Goal: Transaction & Acquisition: Purchase product/service

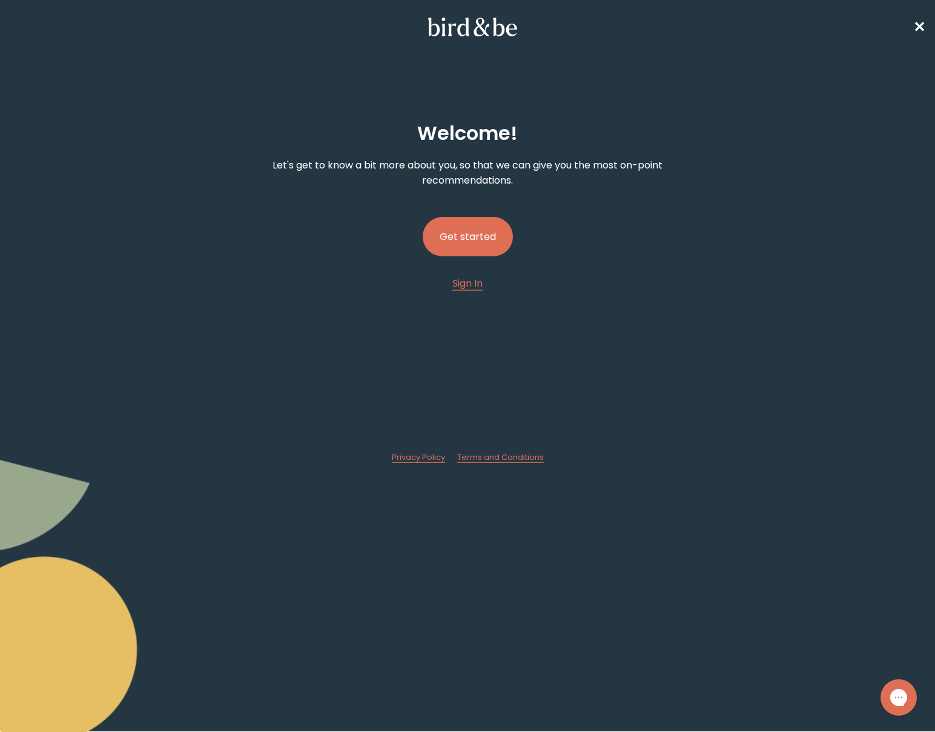
click at [481, 240] on button "Get started" at bounding box center [468, 236] width 90 height 39
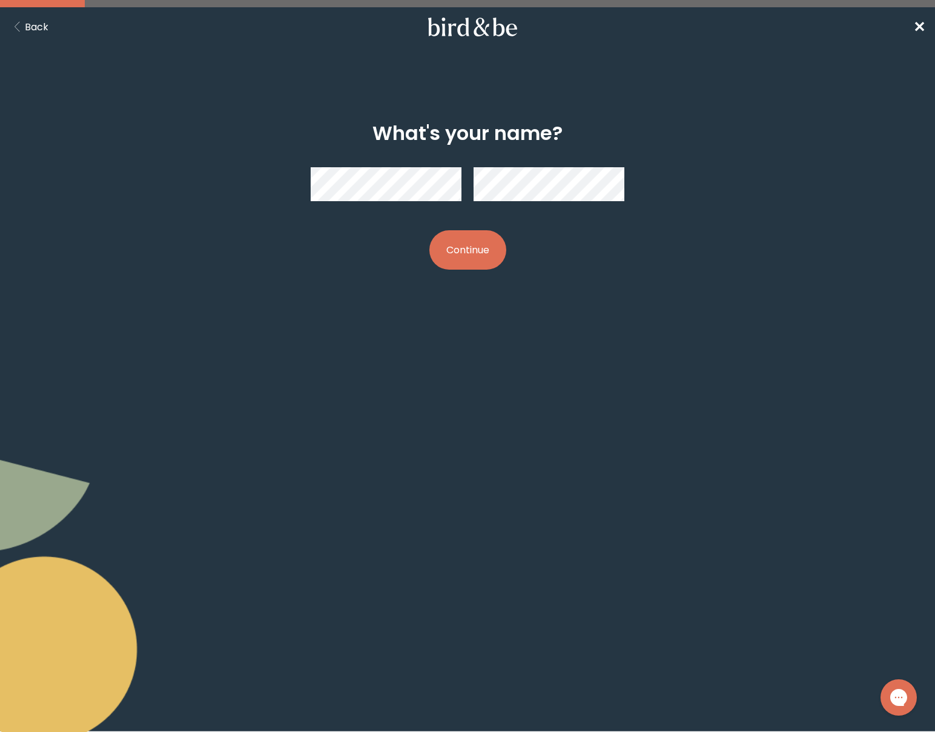
click at [489, 251] on button "Continue" at bounding box center [467, 249] width 77 height 39
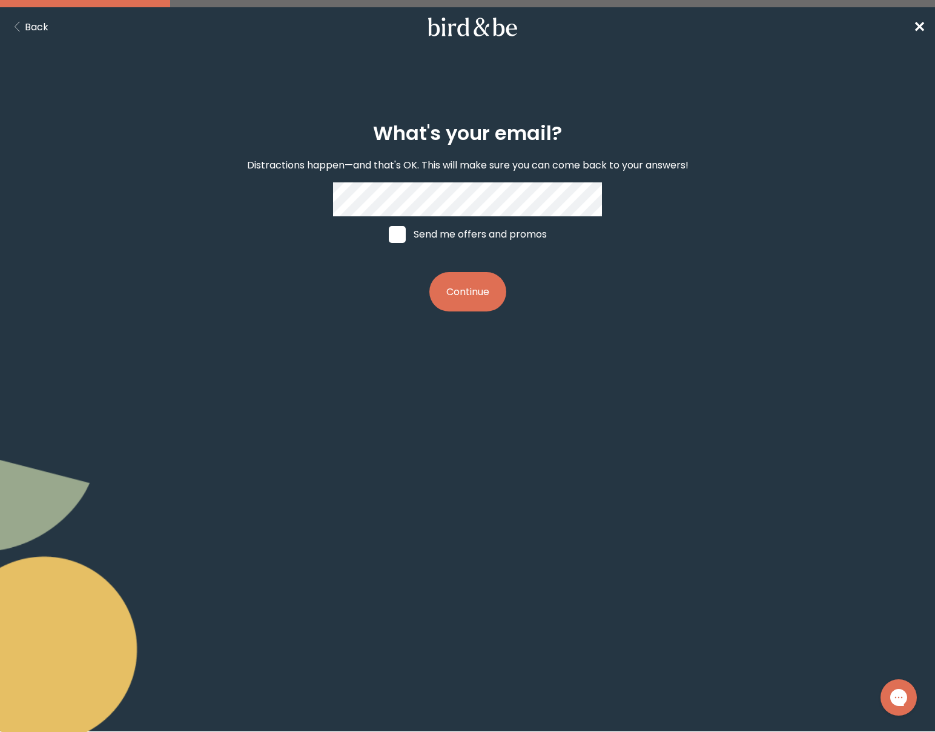
click at [471, 284] on button "Continue" at bounding box center [467, 291] width 77 height 39
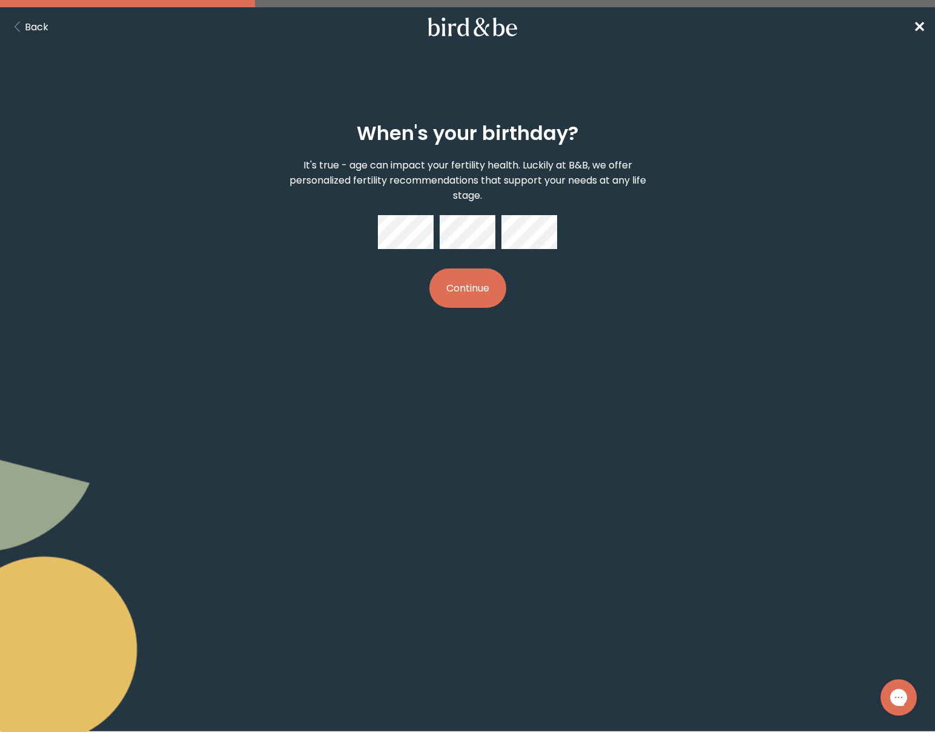
click at [498, 227] on div at bounding box center [467, 232] width 179 height 34
click at [485, 278] on button "Continue" at bounding box center [467, 287] width 77 height 39
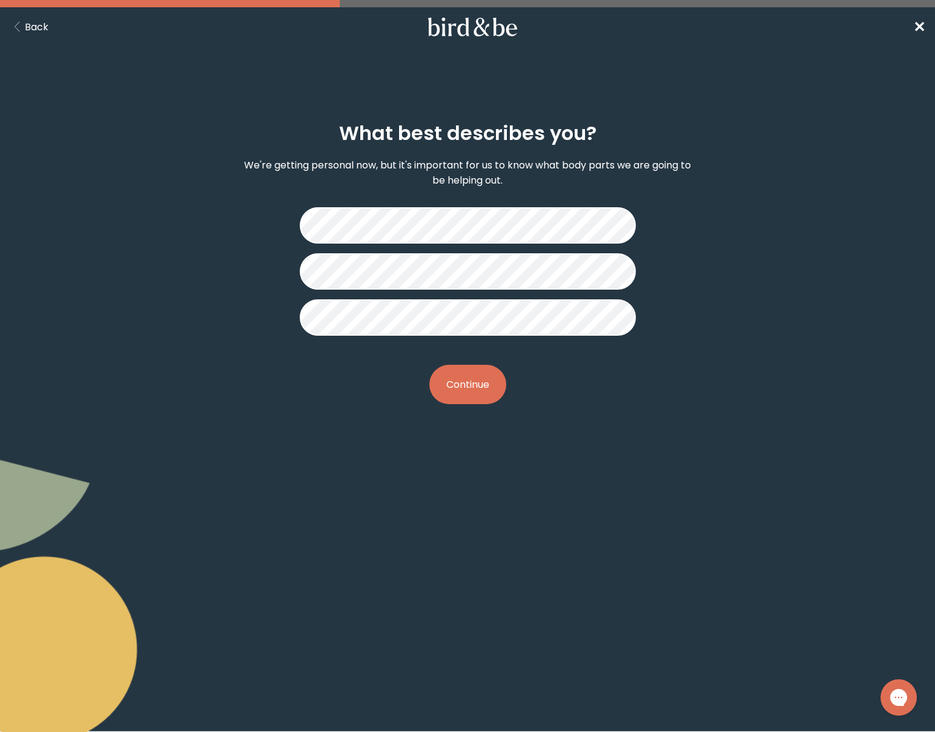
click at [473, 383] on button "Continue" at bounding box center [467, 384] width 77 height 39
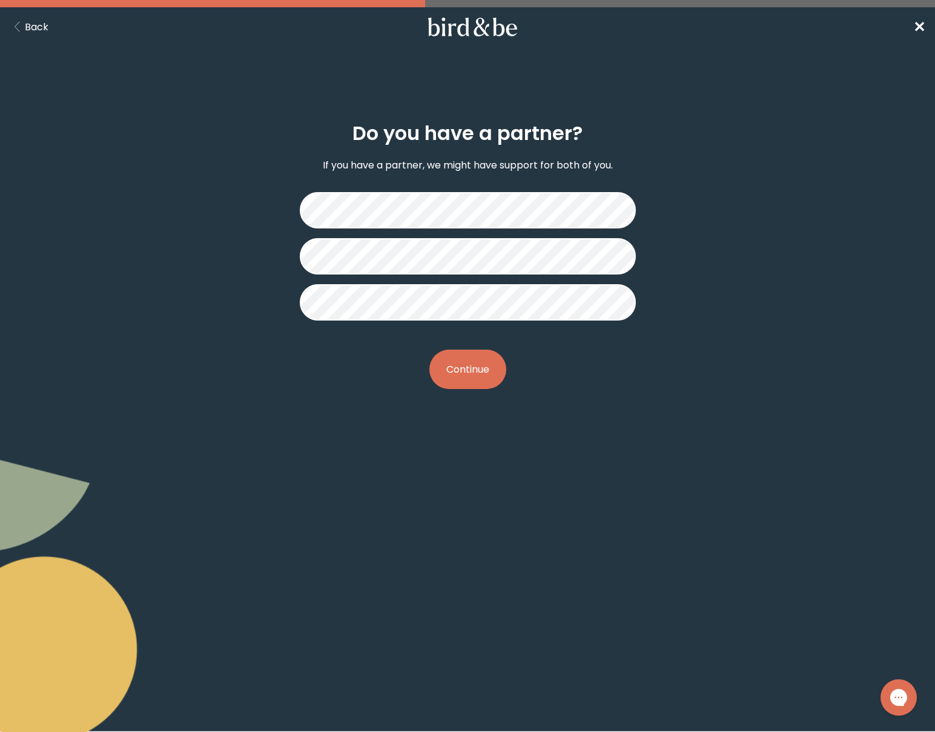
click at [463, 362] on button "Continue" at bounding box center [467, 368] width 77 height 39
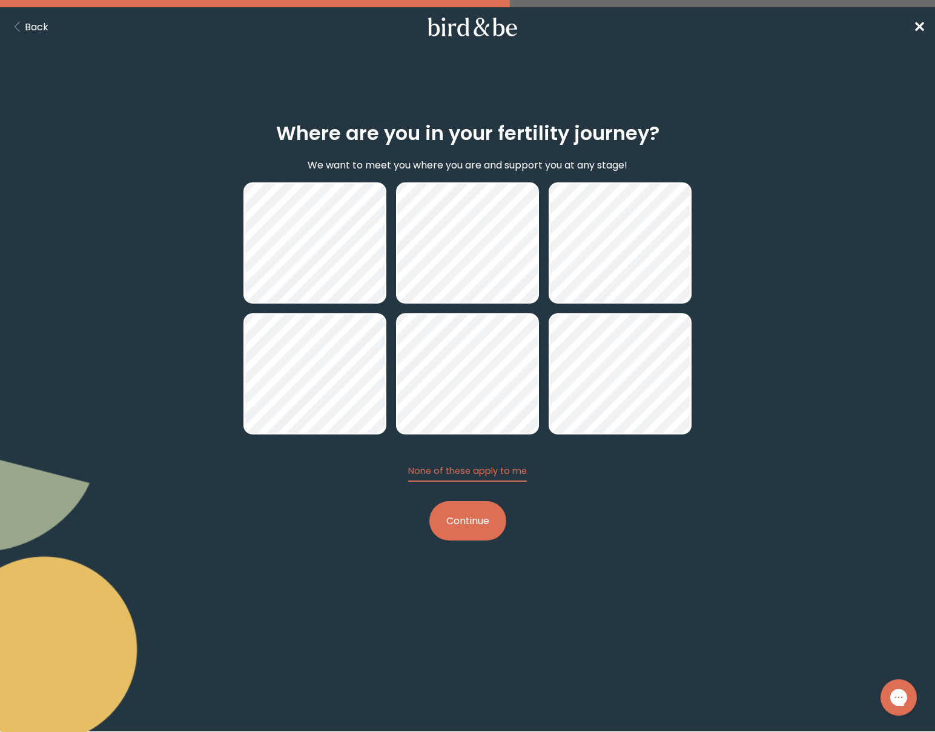
click at [446, 523] on button "Continue" at bounding box center [467, 520] width 77 height 39
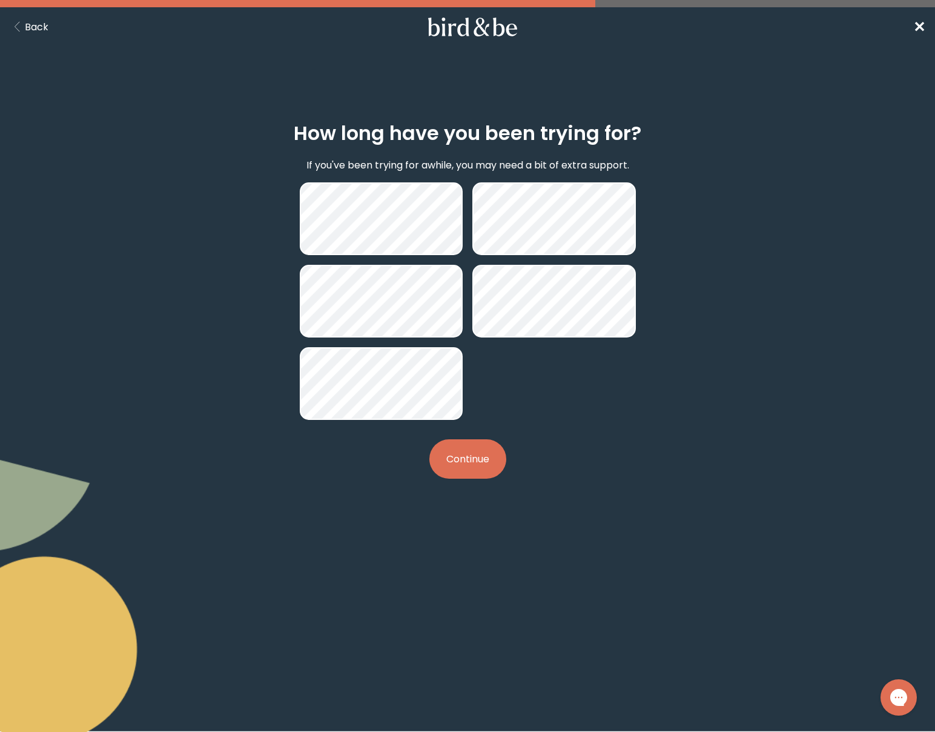
click at [466, 470] on button "Continue" at bounding box center [467, 458] width 77 height 39
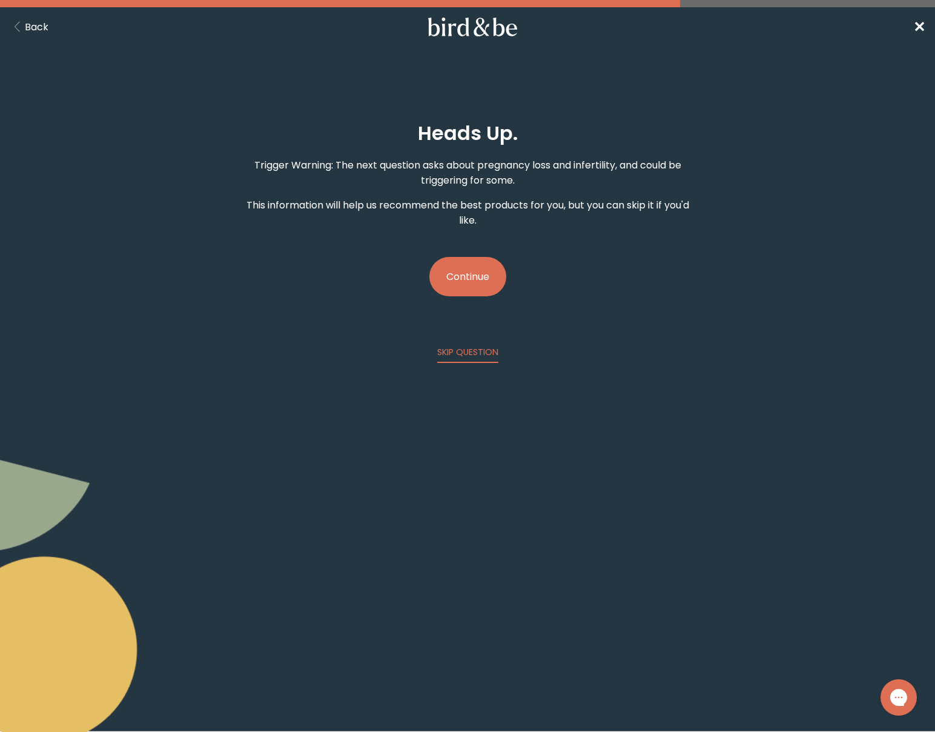
click at [454, 283] on button "Continue" at bounding box center [467, 276] width 77 height 39
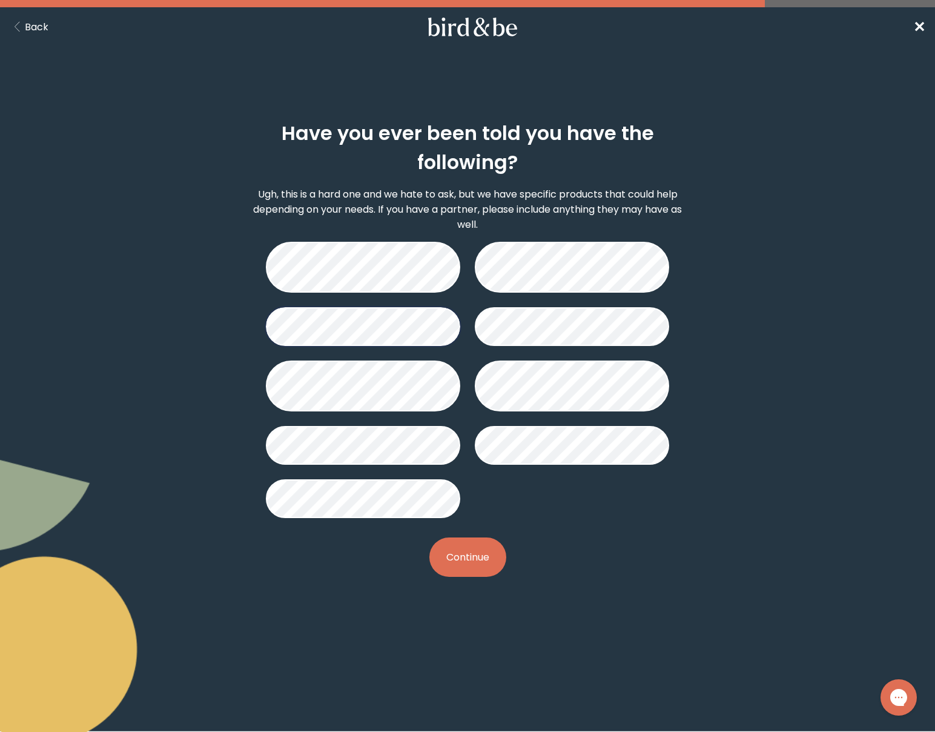
click at [466, 560] on button "Continue" at bounding box center [467, 556] width 77 height 39
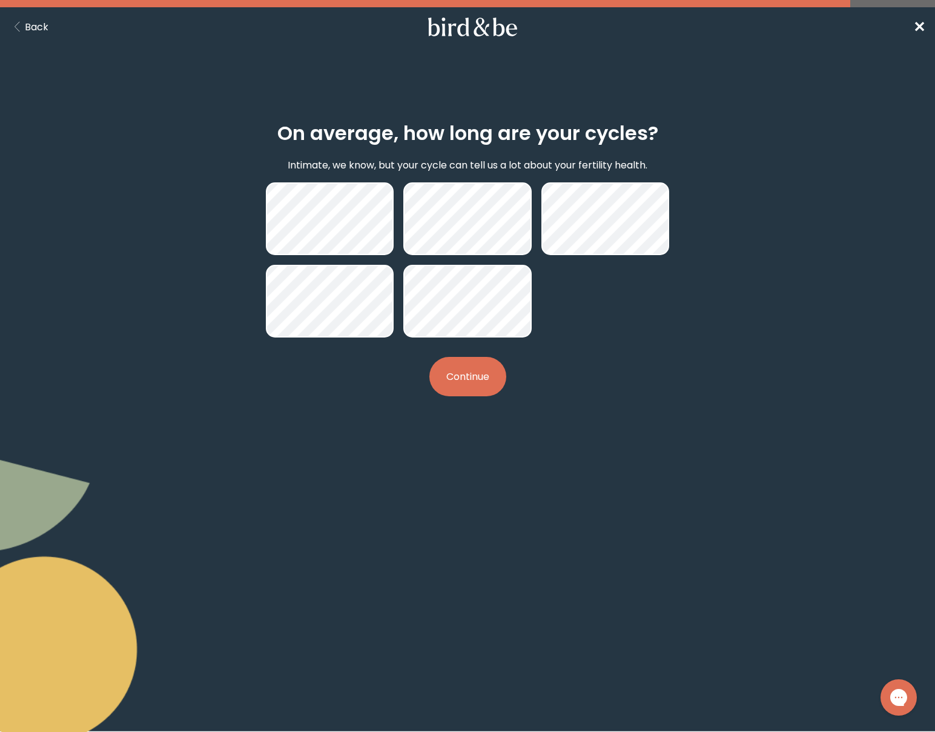
click at [461, 367] on button "Continue" at bounding box center [467, 376] width 77 height 39
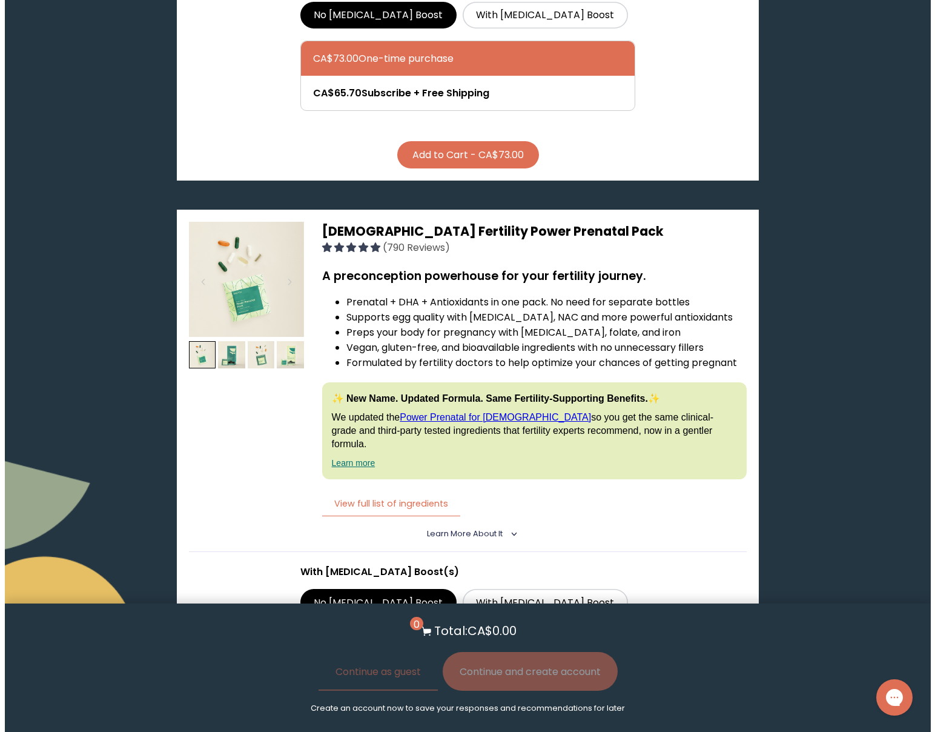
scroll to position [2820, 0]
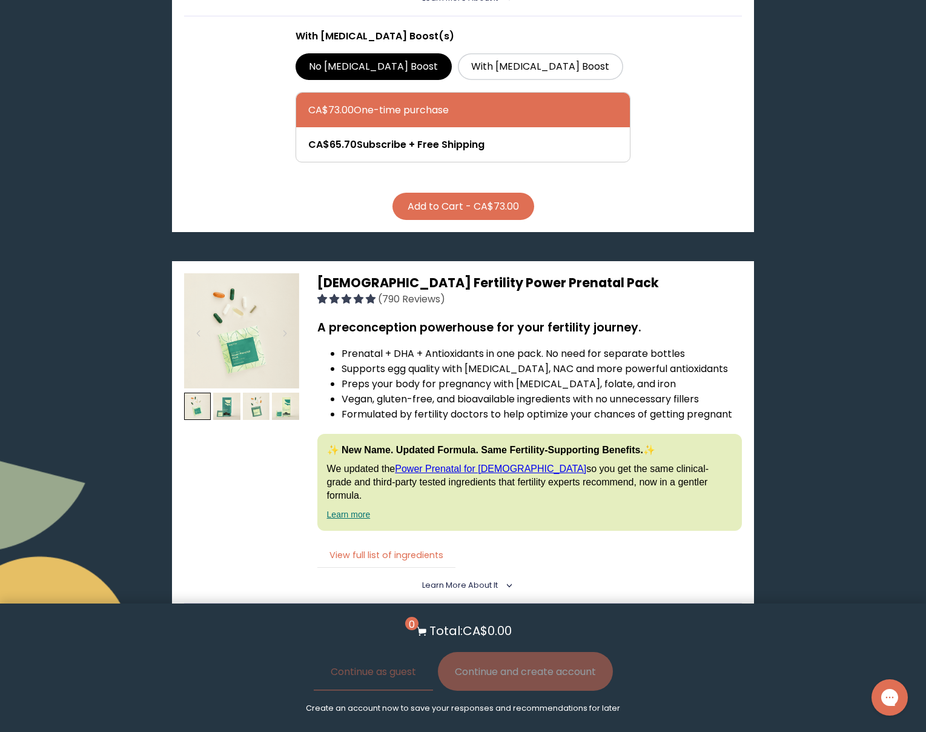
click at [383, 543] on button "View full list of ingredients" at bounding box center [386, 555] width 138 height 25
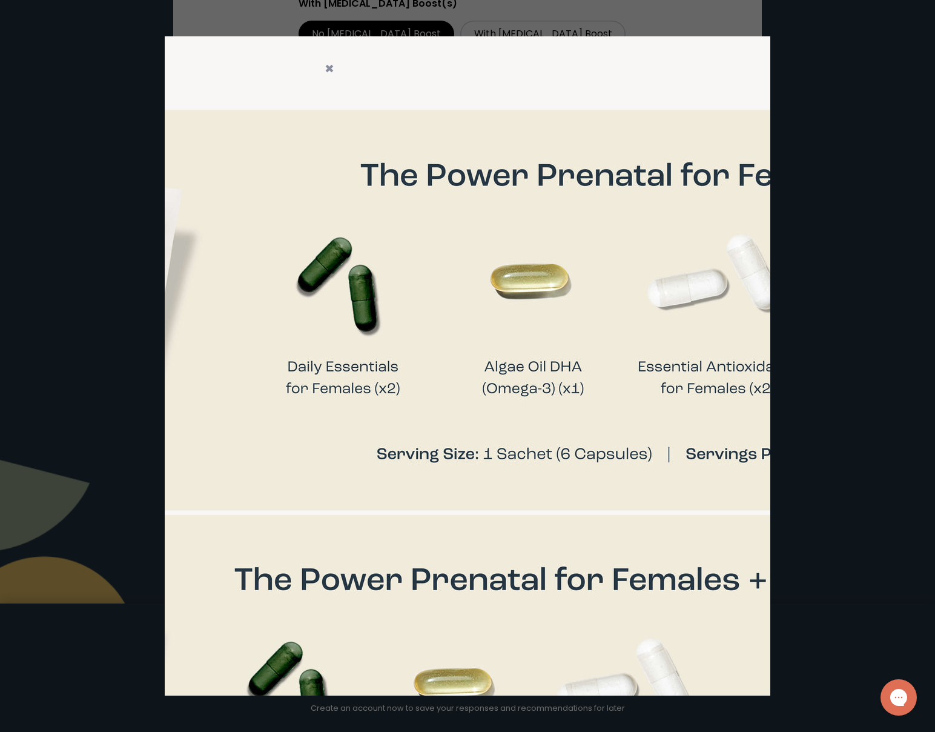
scroll to position [0, 690]
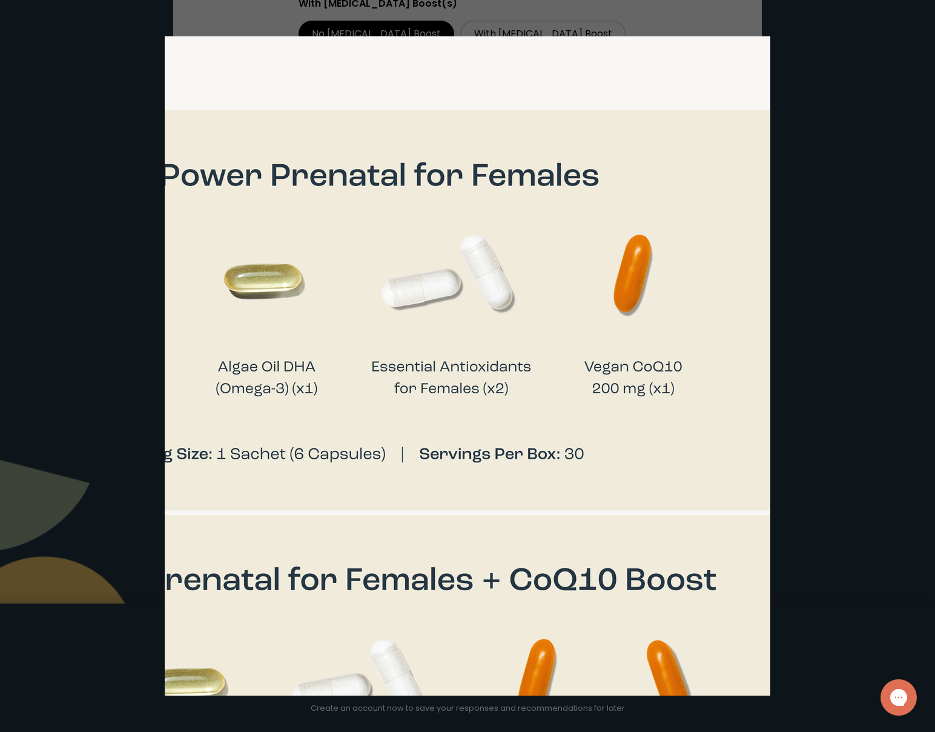
drag, startPoint x: 403, startPoint y: 693, endPoint x: 2, endPoint y: 15, distance: 788.4
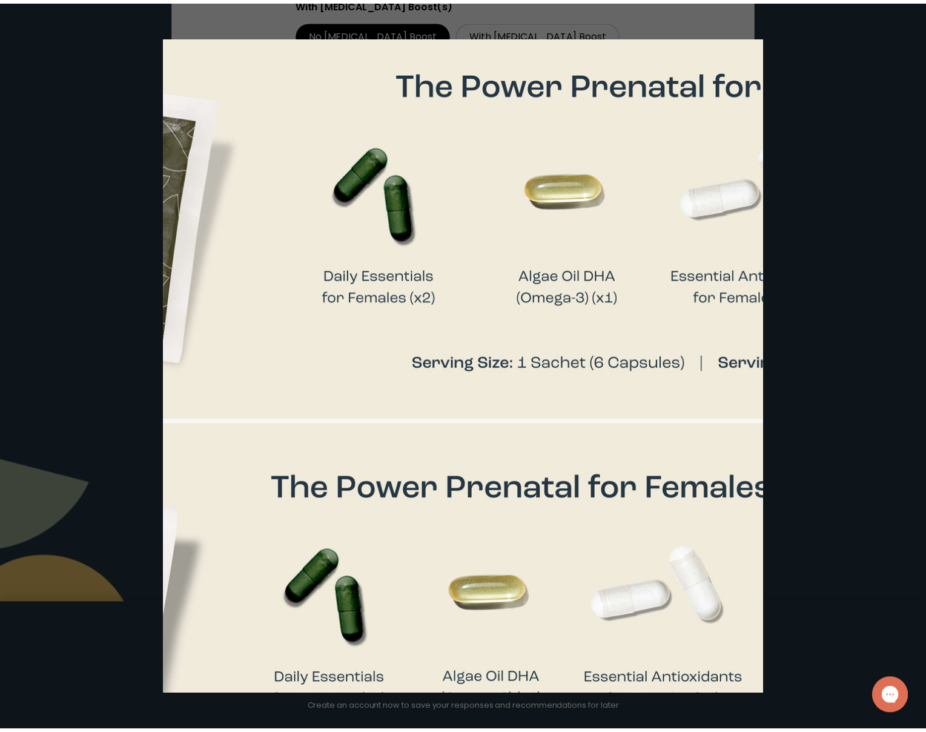
scroll to position [91, 366]
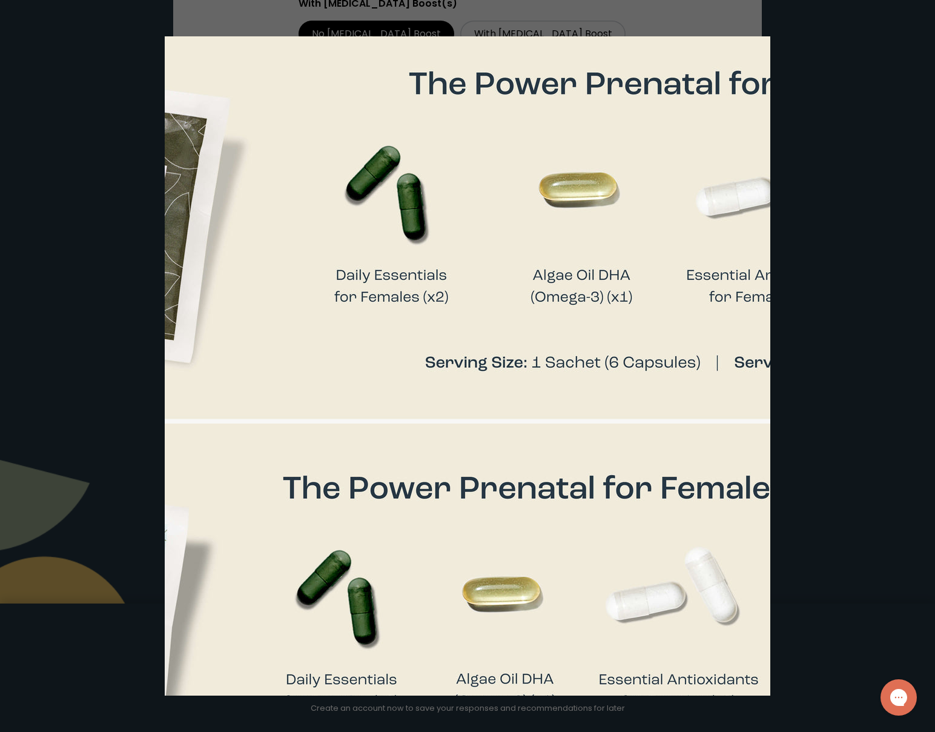
click at [876, 277] on div at bounding box center [467, 366] width 935 height 732
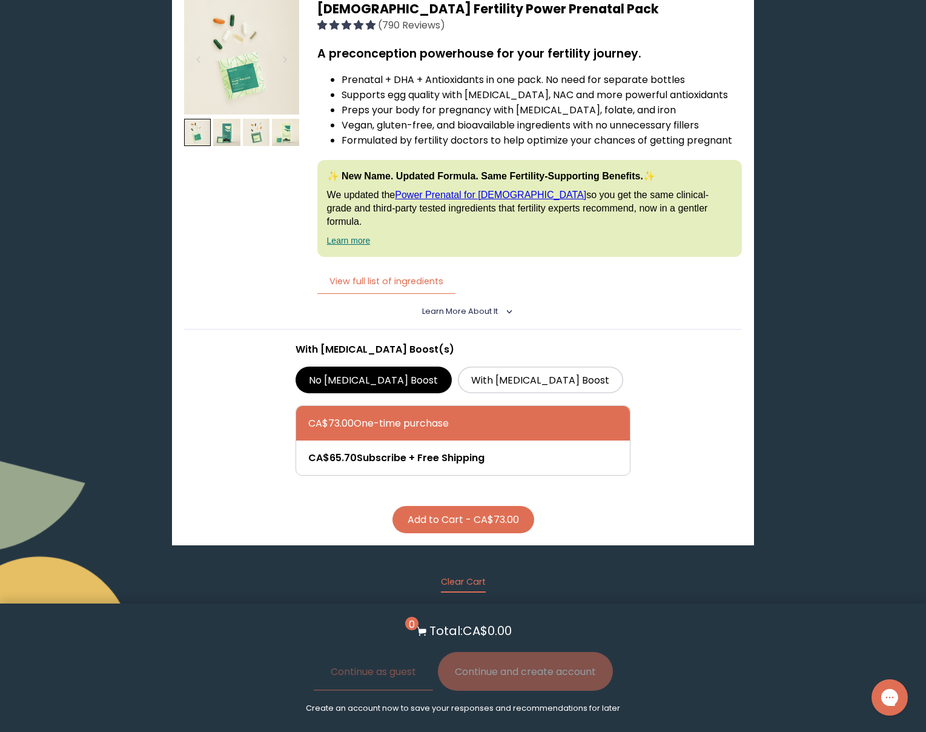
scroll to position [3154, 0]
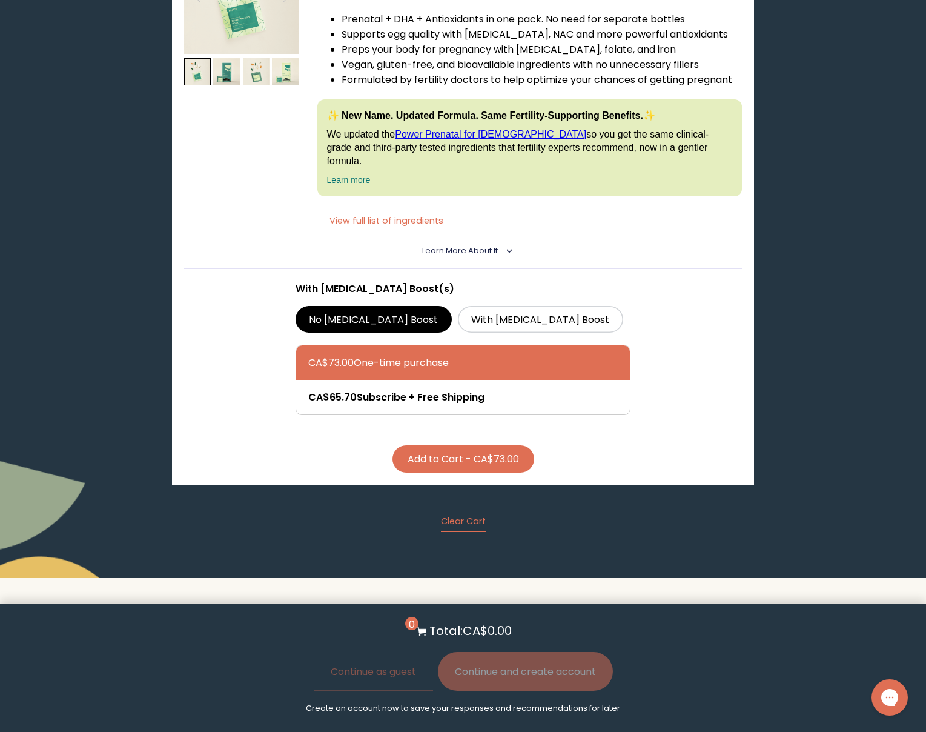
click at [430, 445] on button "Add to Cart - CA$73.00" at bounding box center [463, 458] width 142 height 27
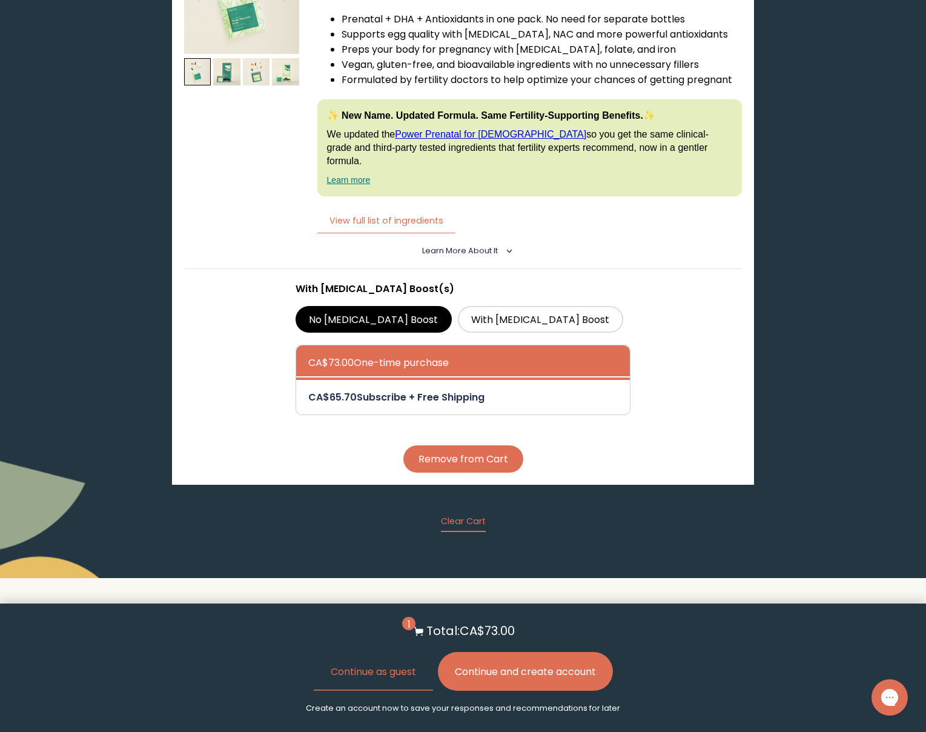
click at [368, 380] on div at bounding box center [475, 397] width 334 height 35
click at [308, 389] on input "CA$65.70 Subscribe + Free Shipping" at bounding box center [308, 389] width 1 height 1
radio input "true"
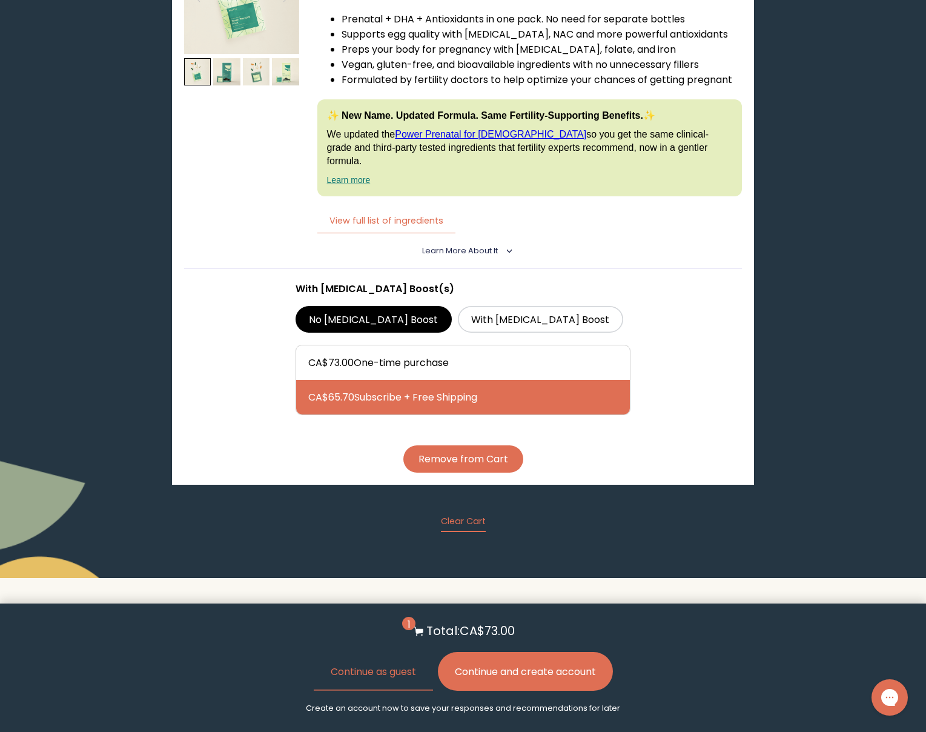
click at [469, 445] on button "Remove from Cart" at bounding box center [463, 458] width 120 height 27
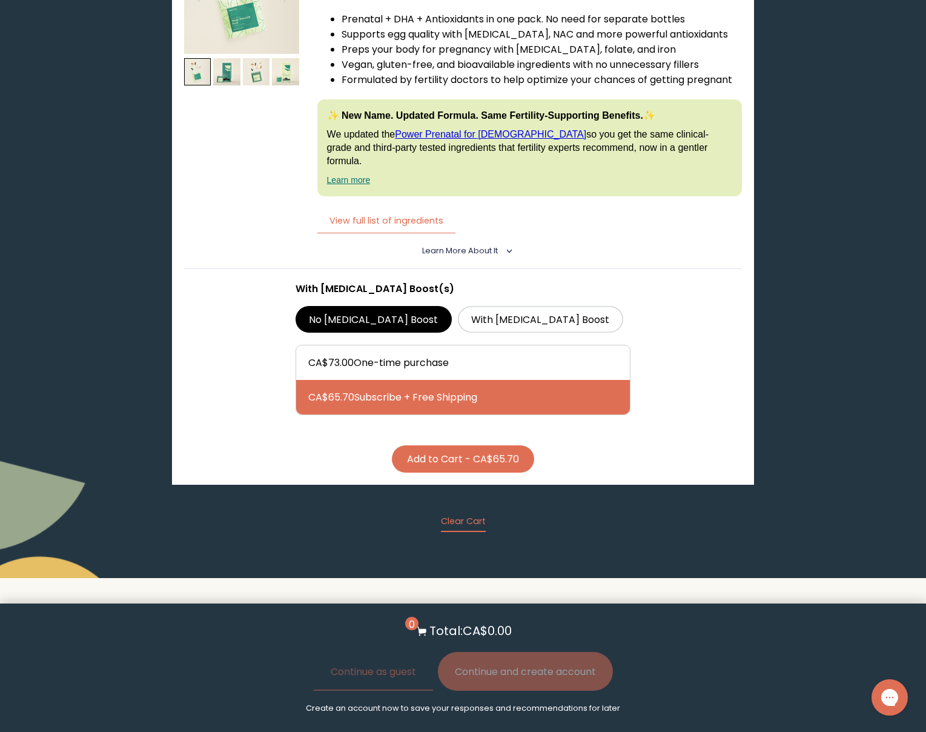
click at [451, 445] on button "Add to Cart - CA$65.70" at bounding box center [463, 458] width 142 height 27
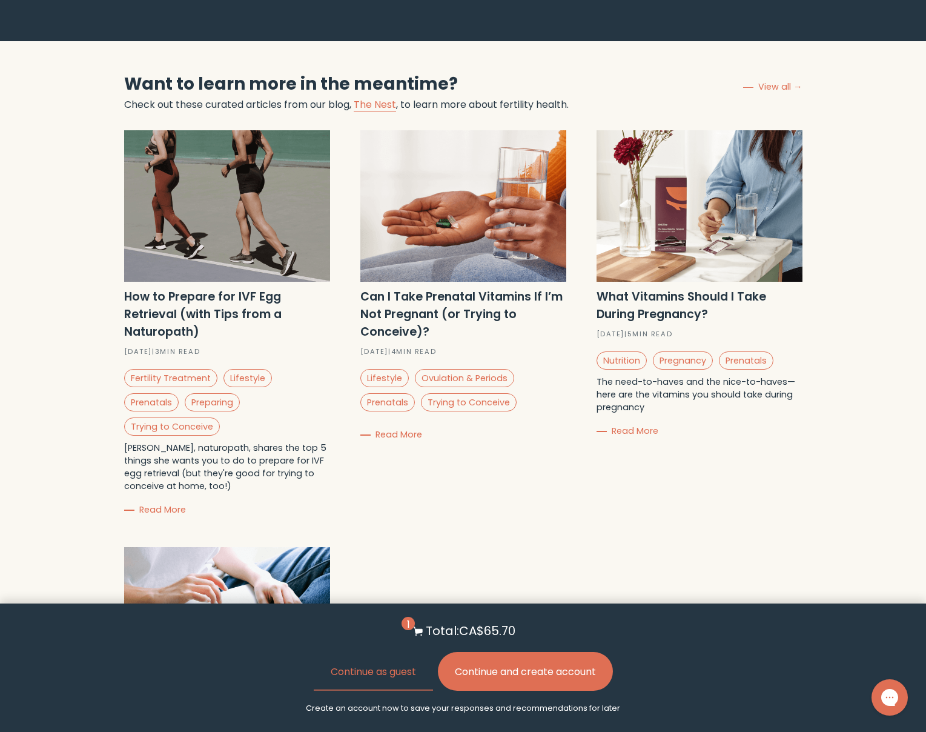
scroll to position [3844, 0]
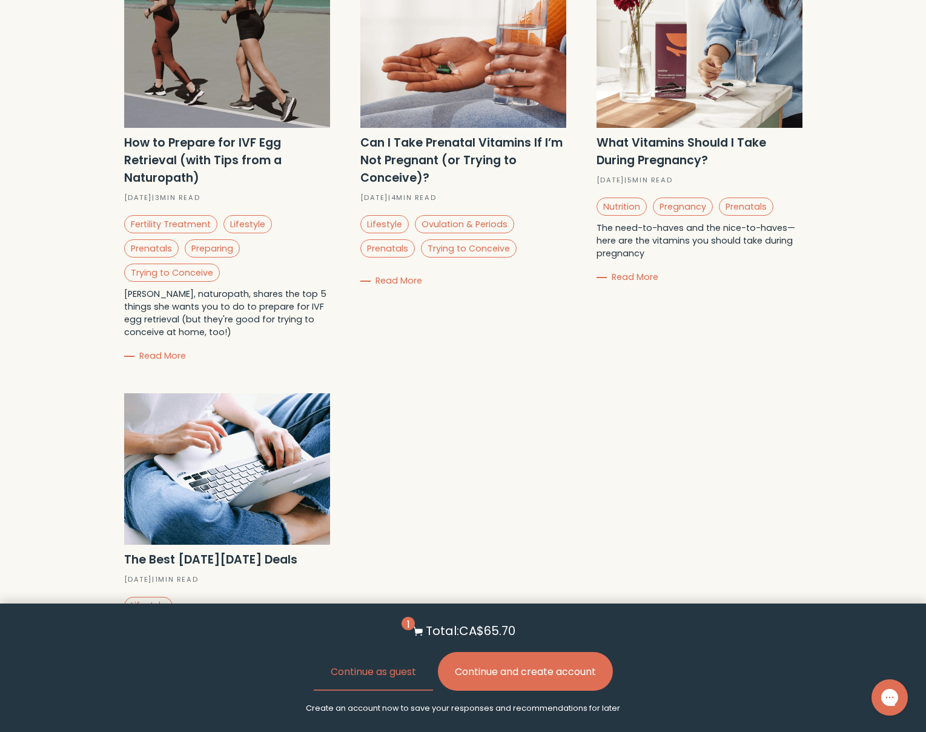
click at [205, 551] on strong "The Best Black Friday Deals" at bounding box center [210, 559] width 173 height 16
click at [208, 402] on img at bounding box center [227, 468] width 206 height 151
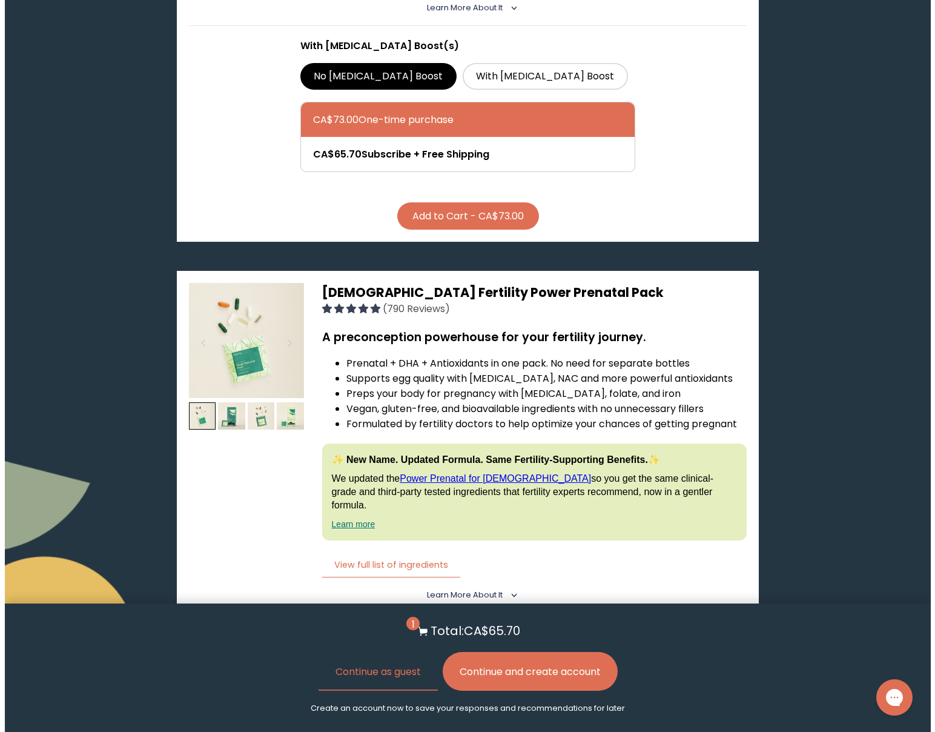
scroll to position [2814, 0]
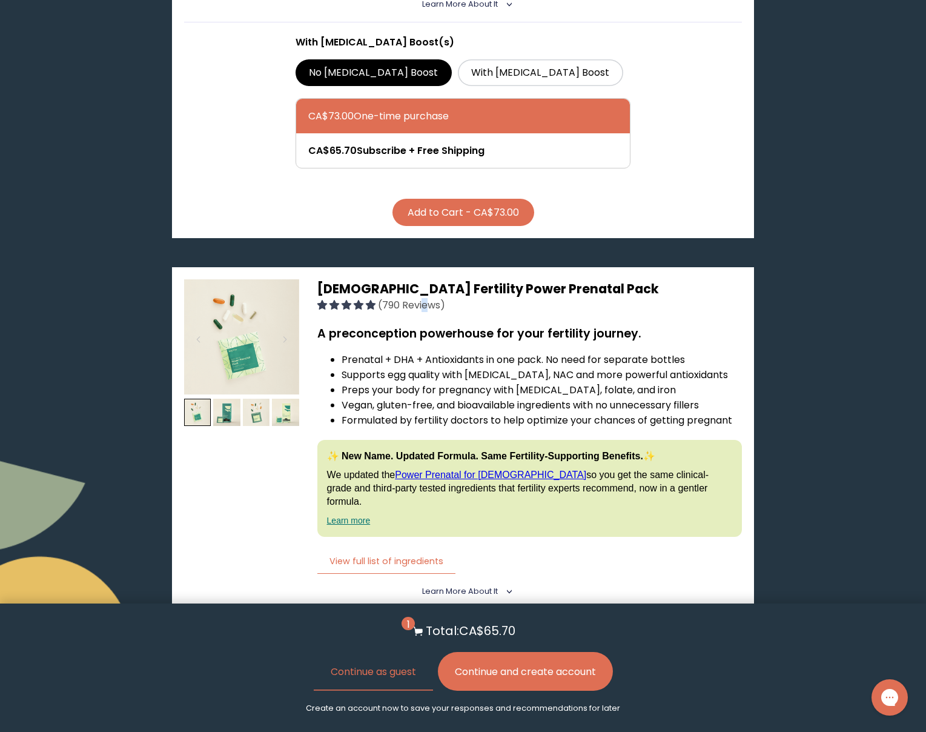
click at [425, 298] on span "(790 Reviews)" at bounding box center [411, 305] width 67 height 14
click at [346, 300] on span "4.95 stars" at bounding box center [348, 305] width 12 height 10
click at [328, 280] on span "Female Fertility Power Prenatal Pack" at bounding box center [488, 289] width 342 height 18
click at [267, 279] on img at bounding box center [241, 336] width 115 height 115
click at [374, 549] on button "View full list of ingredients" at bounding box center [386, 561] width 138 height 25
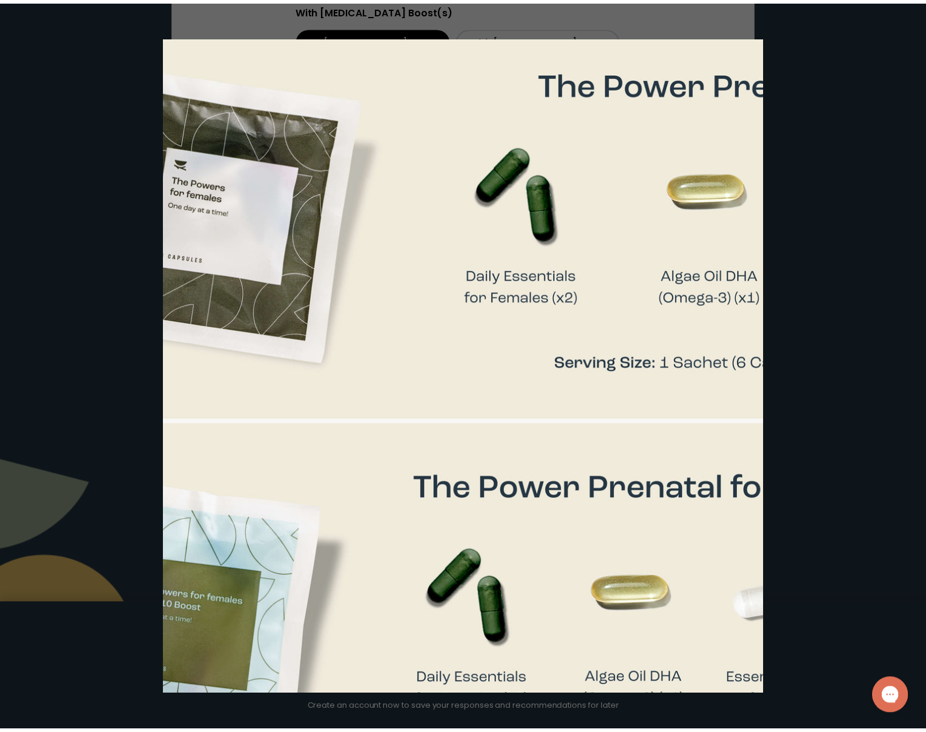
scroll to position [91, 128]
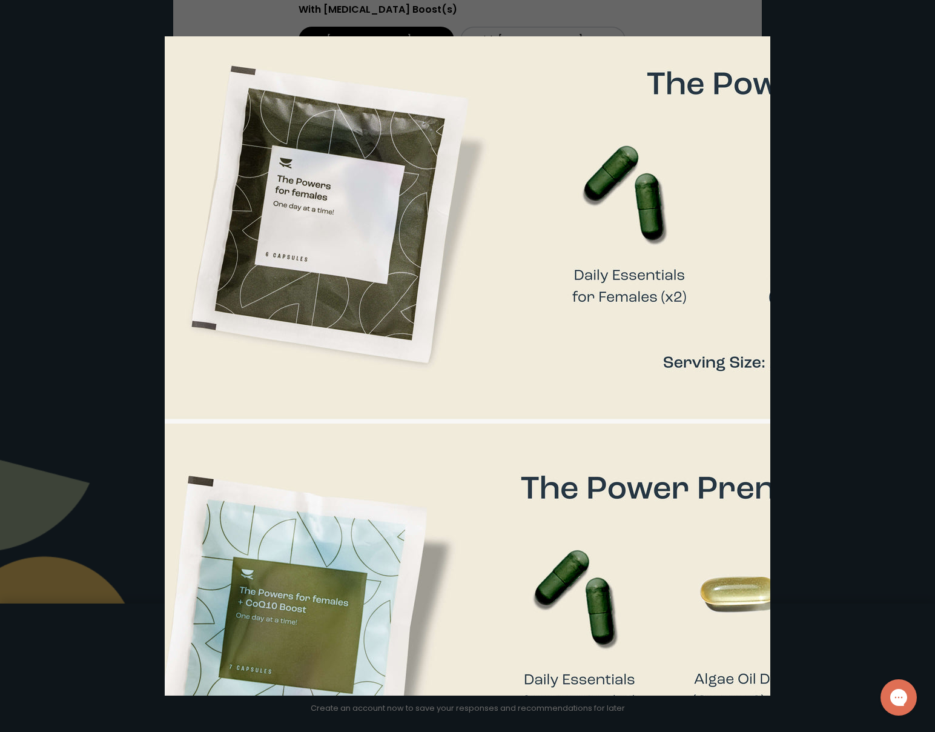
click at [838, 245] on div at bounding box center [467, 366] width 935 height 732
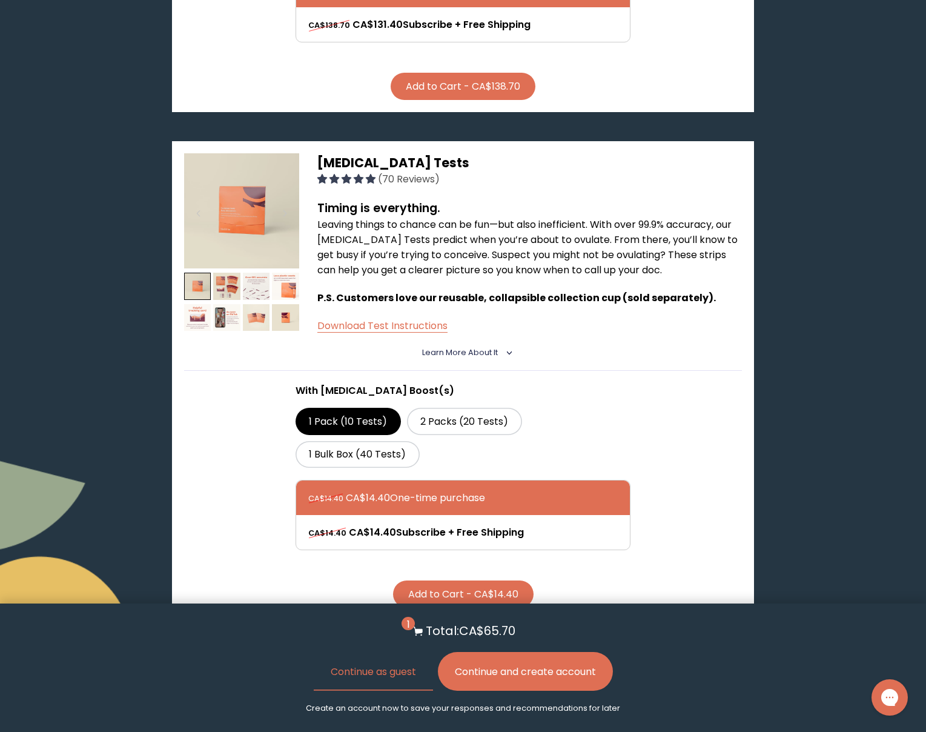
scroll to position [2826, 0]
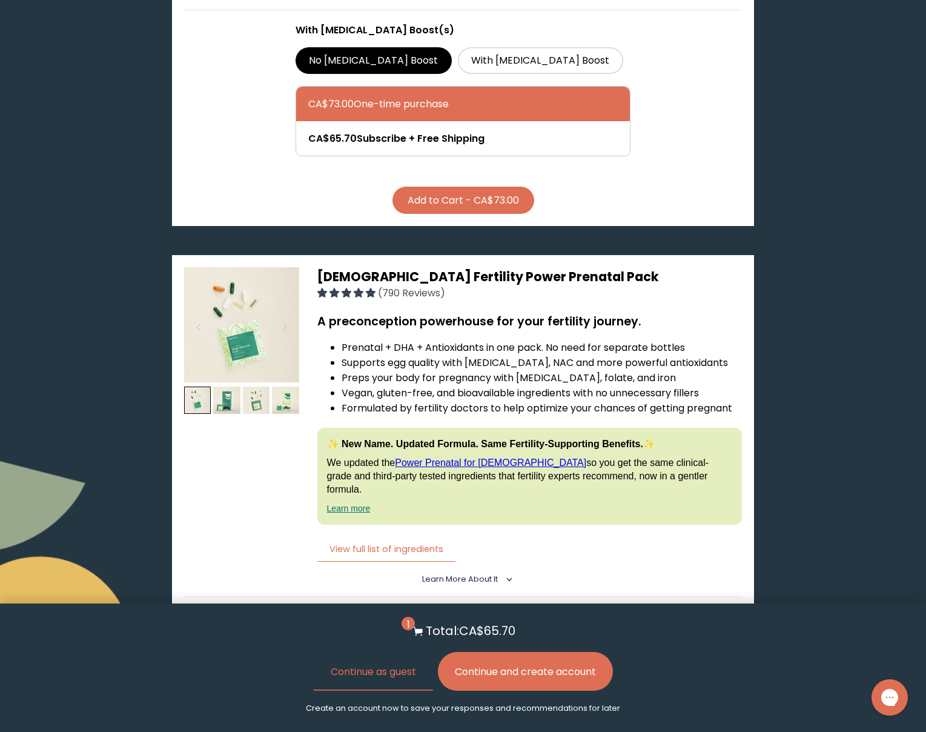
click at [584, 658] on button "Continue and create account" at bounding box center [525, 671] width 175 height 39
